Goal: Task Accomplishment & Management: Use online tool/utility

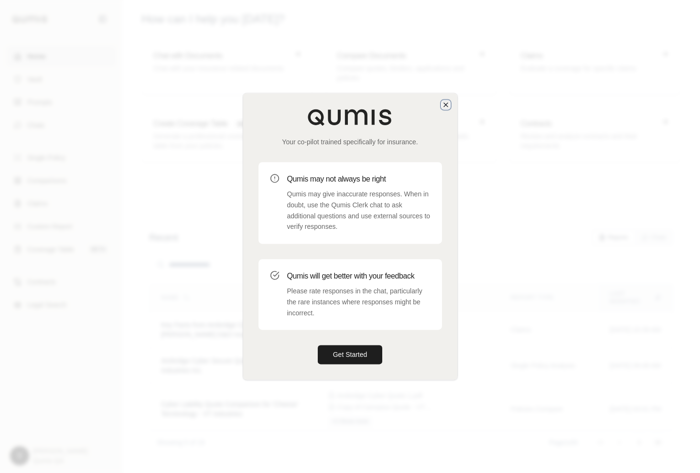
click at [444, 108] on icon "button" at bounding box center [446, 105] width 8 height 8
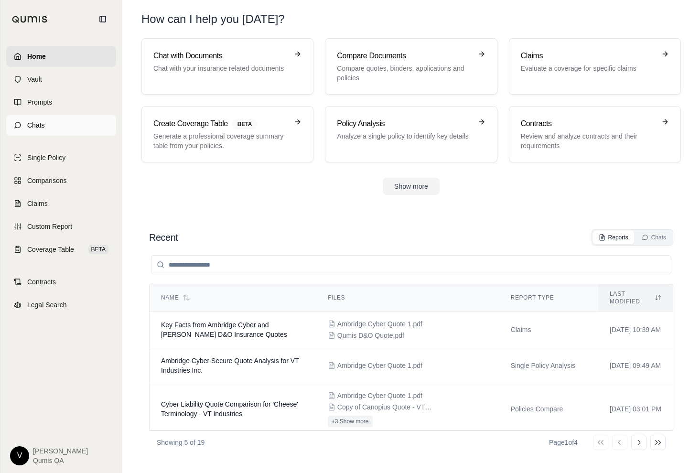
click at [37, 124] on span "Chats" at bounding box center [36, 125] width 18 height 10
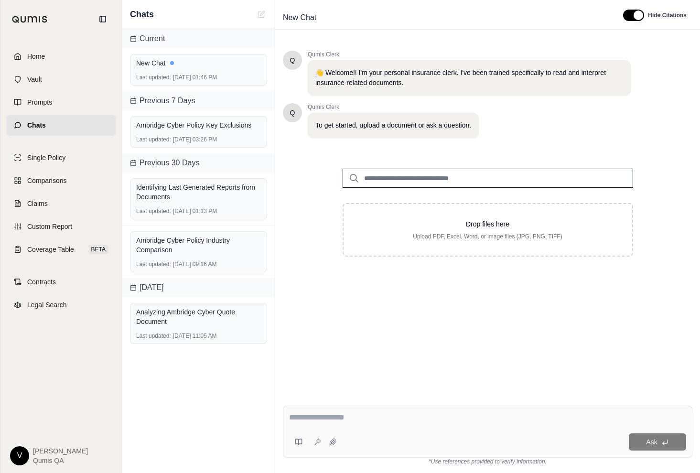
click at [367, 175] on input "search" at bounding box center [488, 178] width 291 height 19
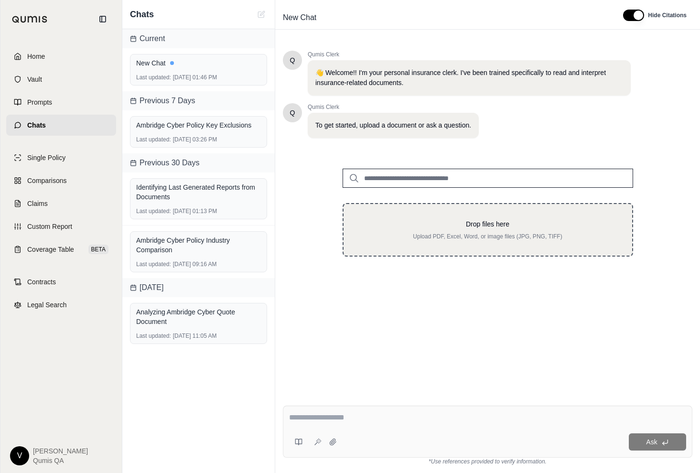
click at [378, 245] on div "Drop files here Upload PDF, Excel, Word, or image files (JPG, PNG, TIFF)" at bounding box center [488, 230] width 291 height 54
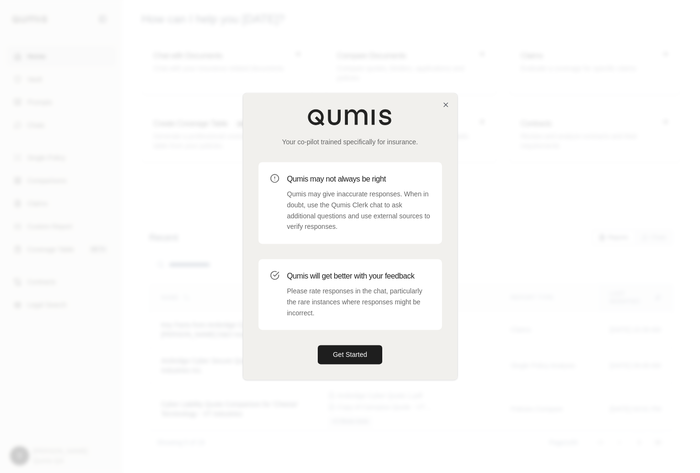
click at [448, 98] on div "Your co-pilot trained specifically for insurance. Qumis may not always be right…" at bounding box center [350, 236] width 214 height 286
click at [448, 103] on icon "button" at bounding box center [446, 105] width 8 height 8
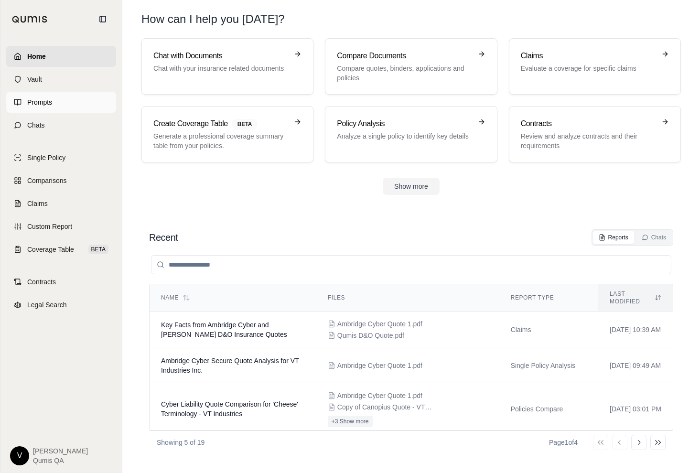
click at [50, 101] on span "Prompts" at bounding box center [39, 102] width 25 height 10
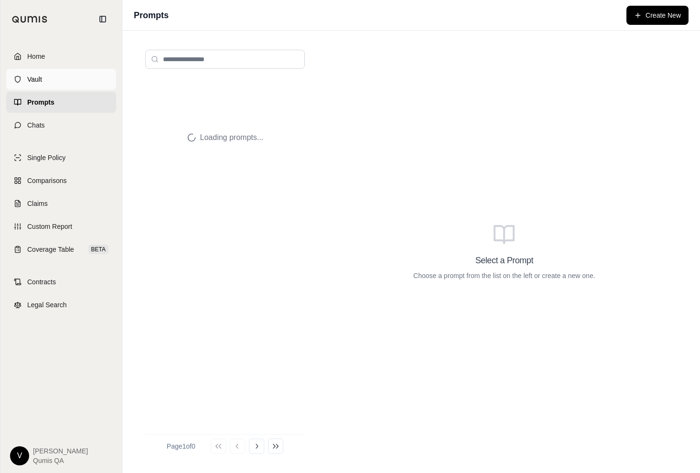
click at [50, 77] on link "Vault" at bounding box center [61, 79] width 110 height 21
